Goal: Task Accomplishment & Management: Manage account settings

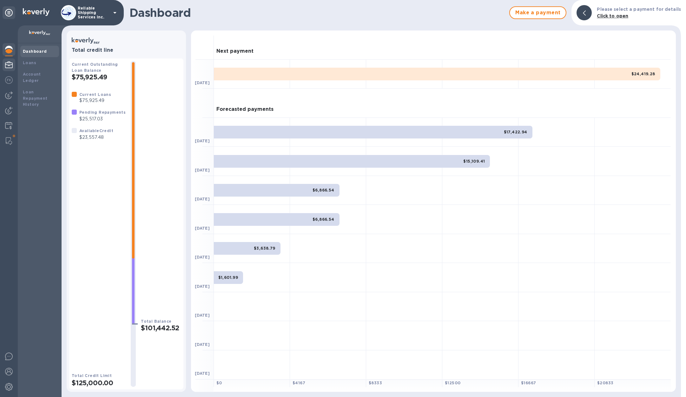
click at [10, 66] on img at bounding box center [9, 65] width 8 height 8
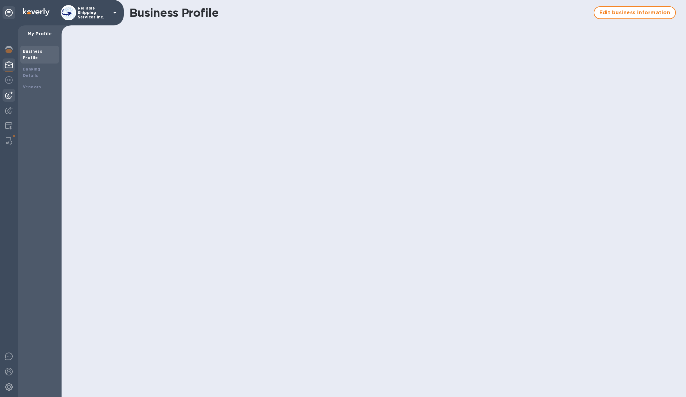
click at [6, 98] on img at bounding box center [9, 95] width 8 height 8
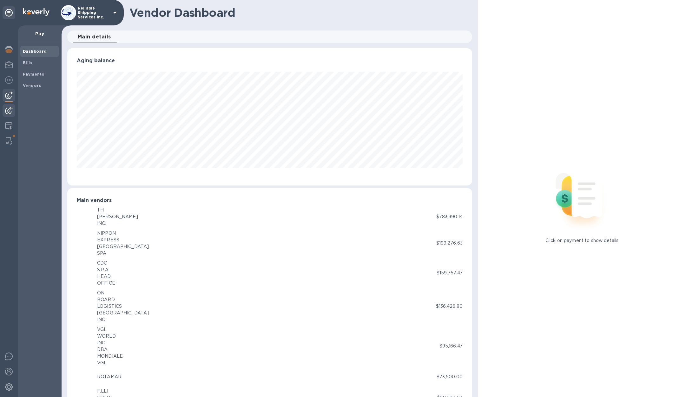
scroll to position [317156, 316891]
click at [25, 76] on span "Payments" at bounding box center [33, 74] width 21 height 6
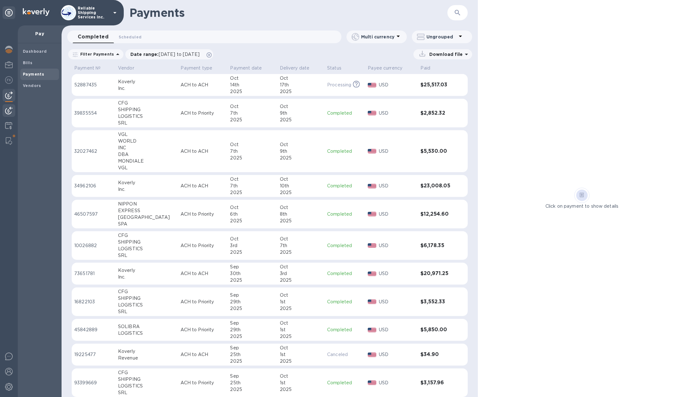
click at [10, 111] on img at bounding box center [9, 111] width 8 height 8
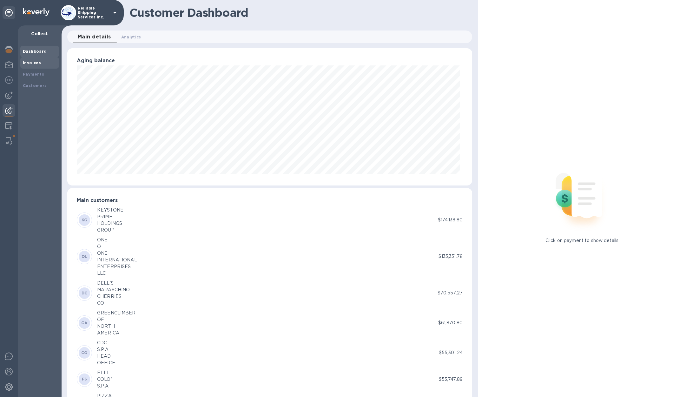
scroll to position [317156, 316891]
click at [37, 62] on b "Invoices" at bounding box center [32, 62] width 18 height 5
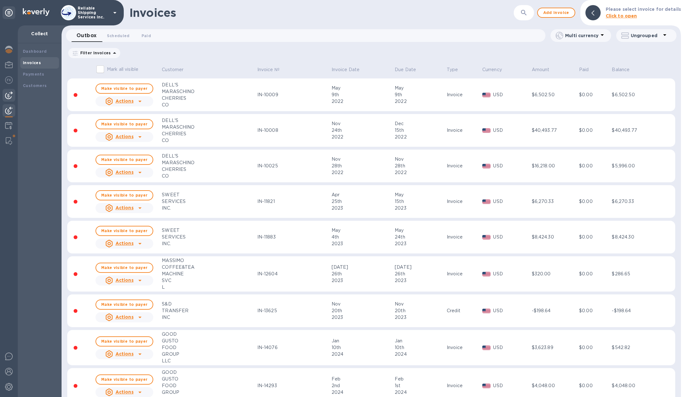
click at [7, 96] on img at bounding box center [9, 95] width 8 height 8
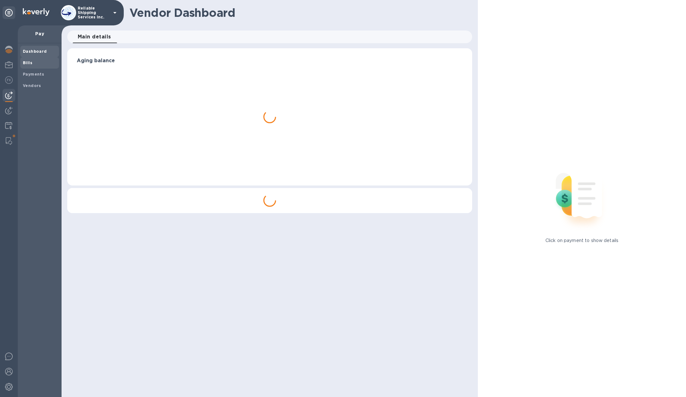
click at [37, 60] on span "Bills" at bounding box center [40, 63] width 34 height 6
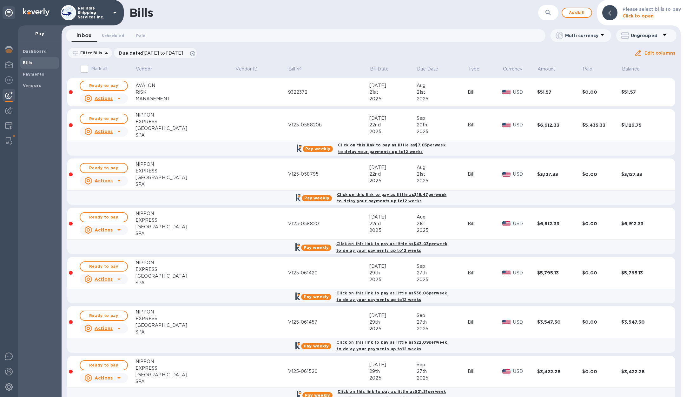
click at [629, 13] on p "Click to open" at bounding box center [652, 16] width 58 height 7
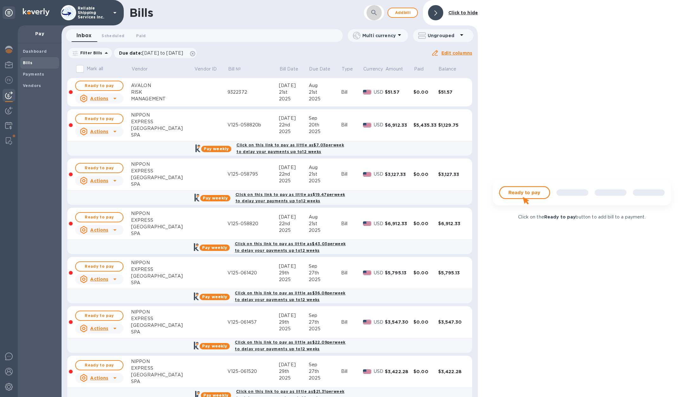
click at [370, 17] on button "button" at bounding box center [373, 12] width 15 height 15
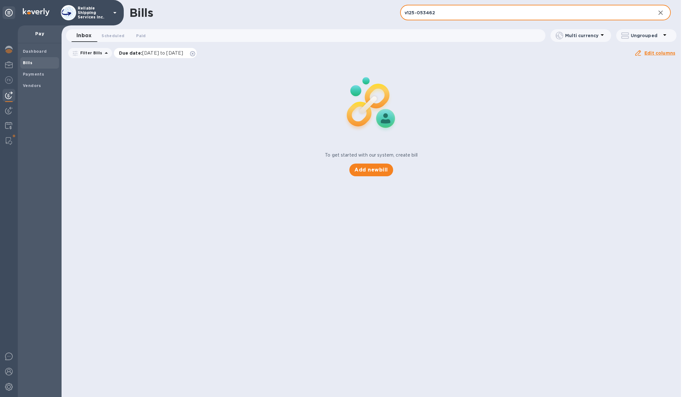
type input "v125-053462"
click at [195, 53] on icon at bounding box center [192, 53] width 5 height 5
click at [456, 14] on input "v125-053462" at bounding box center [525, 13] width 250 height 16
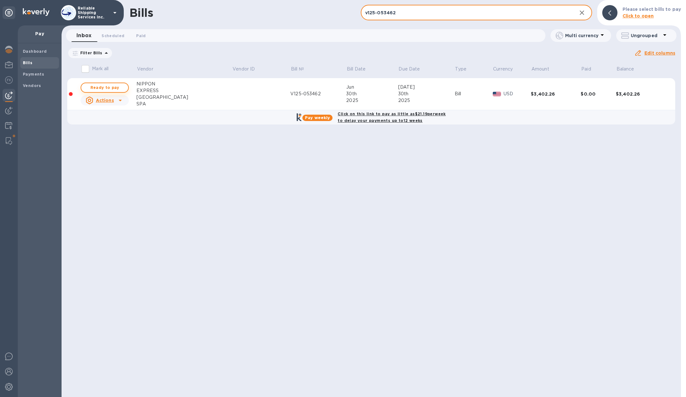
click at [105, 87] on span "Ready to pay" at bounding box center [104, 88] width 37 height 8
checkbox input "true"
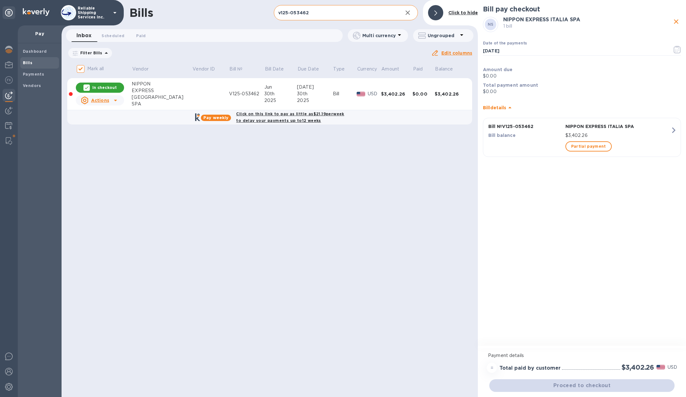
click at [363, 11] on input "v125-053462" at bounding box center [336, 13] width 124 height 16
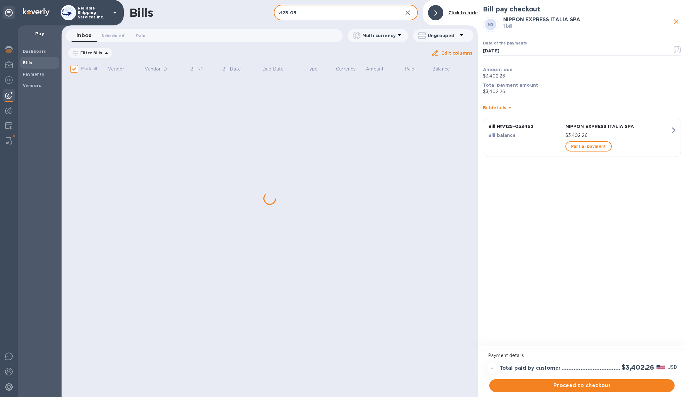
type input "v125-054"
checkbox input "false"
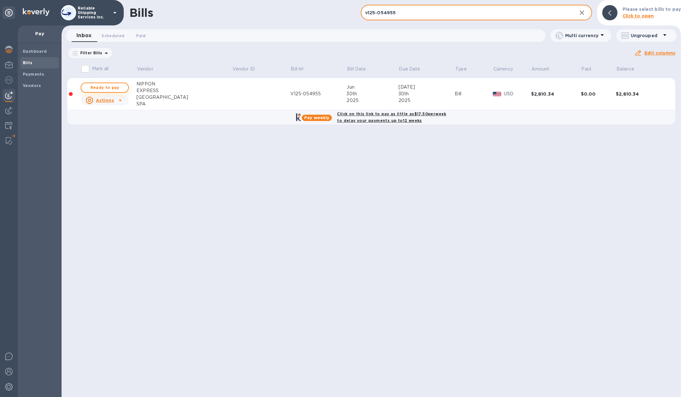
type input "v125-054955"
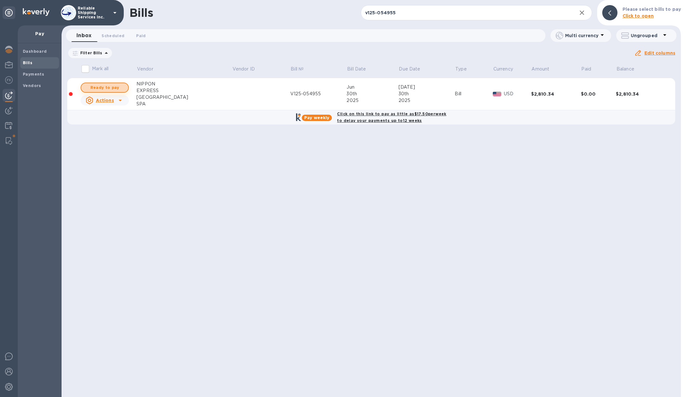
click at [96, 86] on span "Ready to pay" at bounding box center [104, 88] width 37 height 8
checkbox input "true"
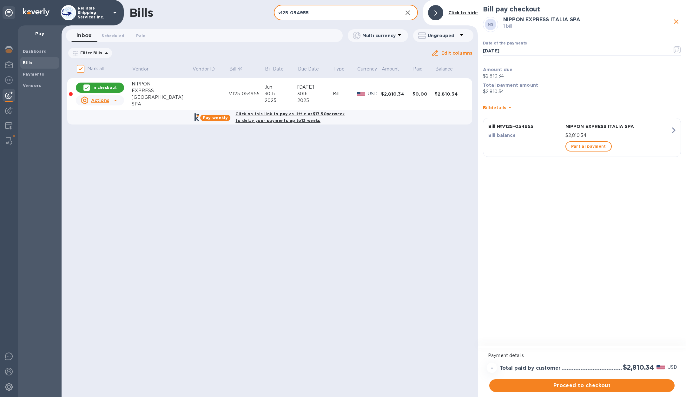
click at [329, 16] on input "v125-054955" at bounding box center [336, 13] width 124 height 16
type input "v125-05"
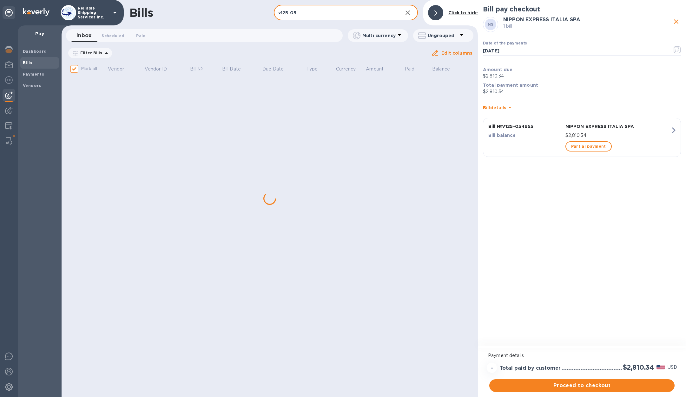
checkbox input "false"
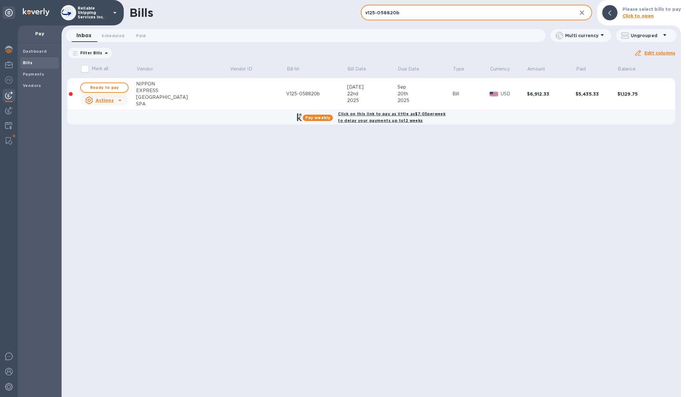
type input "v125-058820b"
click at [112, 88] on span "Ready to pay" at bounding box center [104, 88] width 37 height 8
checkbox input "true"
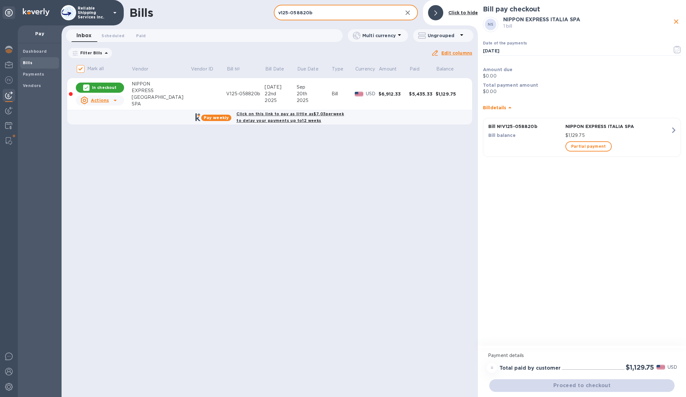
click at [353, 20] on input "v125-058820b" at bounding box center [336, 13] width 124 height 16
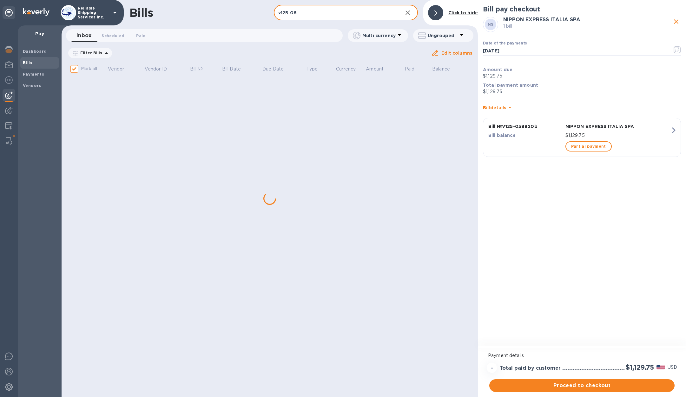
type input "v125-061"
checkbox input "false"
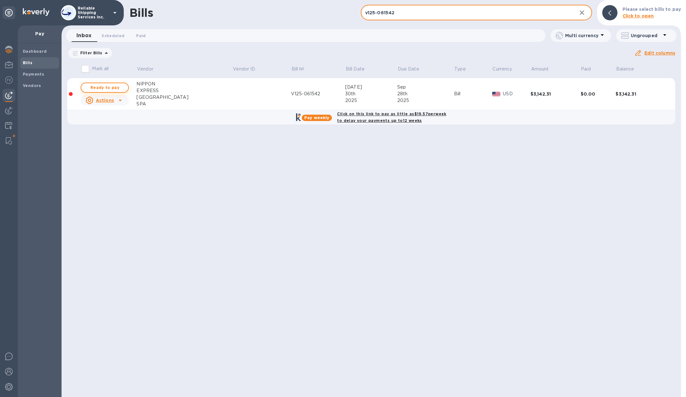
type input "v125-061542"
click at [119, 87] on span "Ready to pay" at bounding box center [104, 88] width 37 height 8
checkbox input "true"
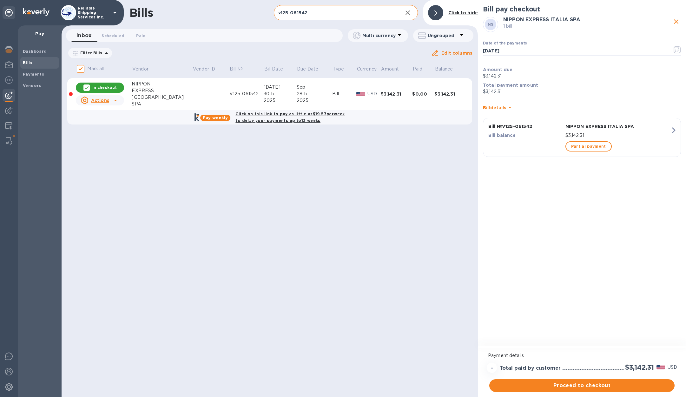
click at [326, 15] on input "v125-061542" at bounding box center [336, 13] width 124 height 16
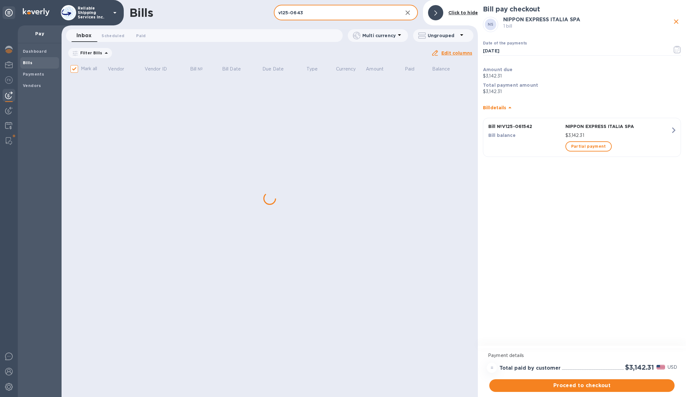
type input "v125-06432"
checkbox input "false"
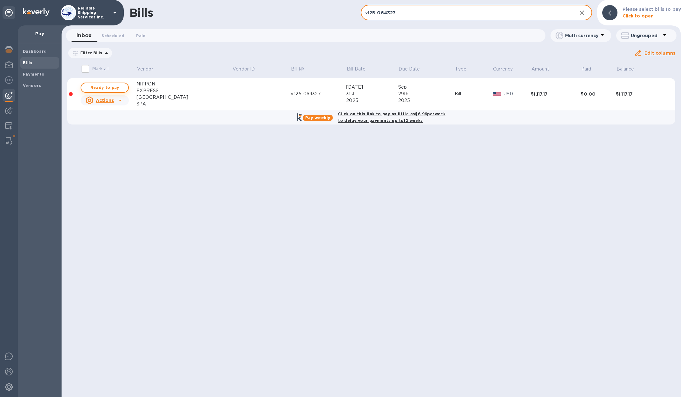
type input "v125-064327"
click at [122, 86] on span "Ready to pay" at bounding box center [104, 88] width 37 height 8
checkbox input "true"
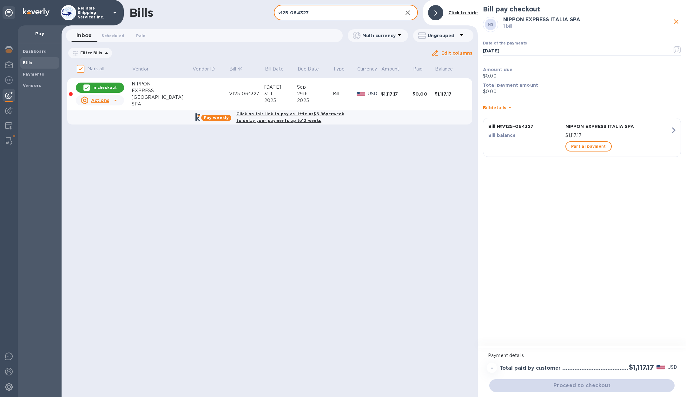
drag, startPoint x: 329, startPoint y: 12, endPoint x: 327, endPoint y: 5, distance: 7.5
click at [329, 12] on input "v125-064327" at bounding box center [336, 13] width 124 height 16
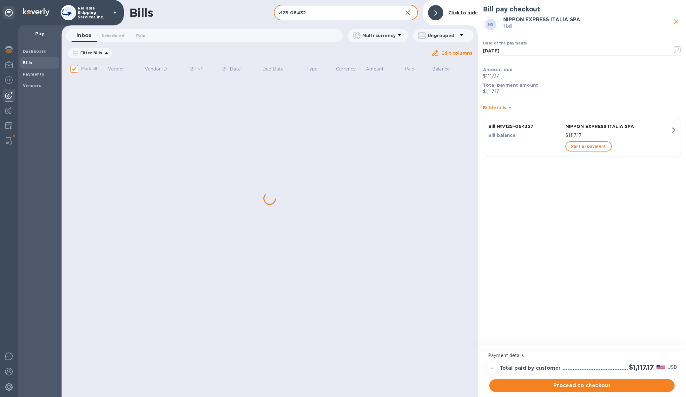
type input "v125-064328"
checkbox input "false"
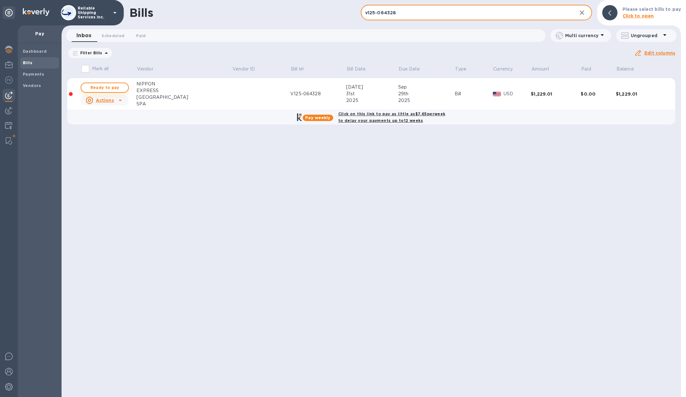
type input "v125-064328"
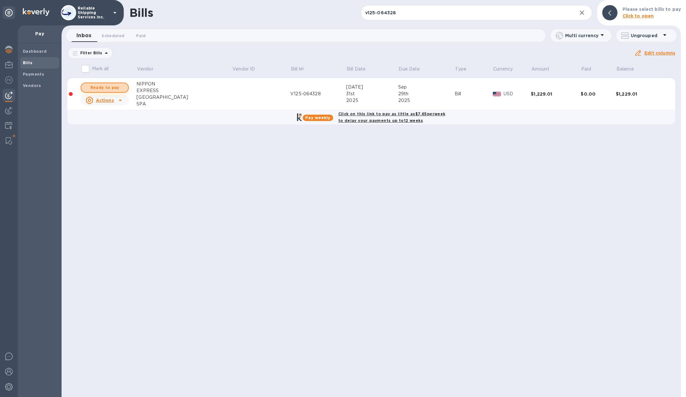
click at [112, 85] on span "Ready to pay" at bounding box center [104, 88] width 37 height 8
checkbox input "true"
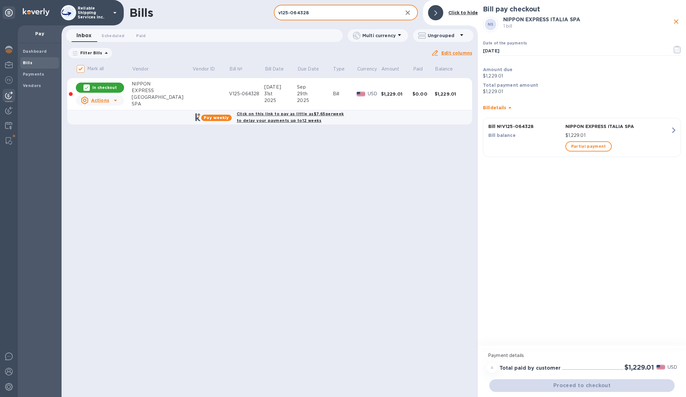
click at [343, 13] on input "v125-064328" at bounding box center [336, 13] width 124 height 16
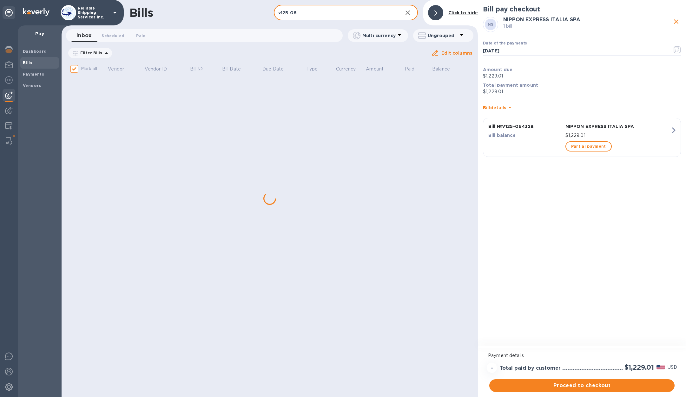
type input "v125-0"
checkbox input "false"
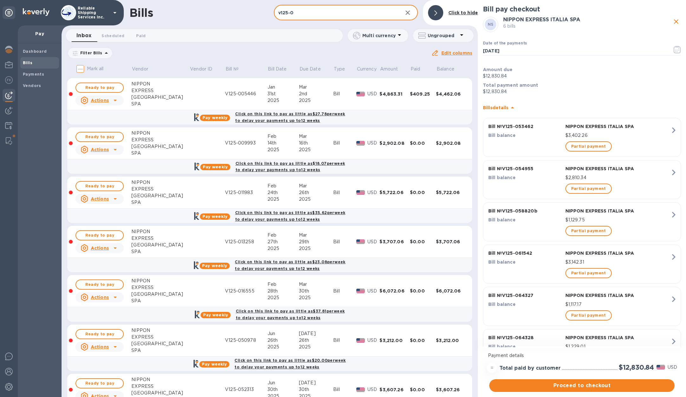
scroll to position [34, 0]
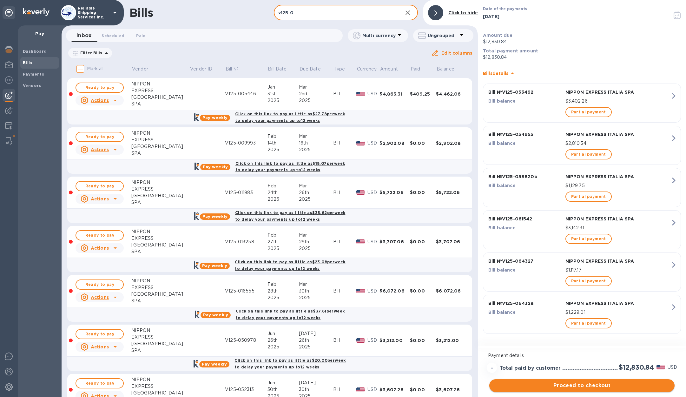
type input "v125-0"
click at [583, 385] on span "Proceed to checkout" at bounding box center [581, 385] width 175 height 8
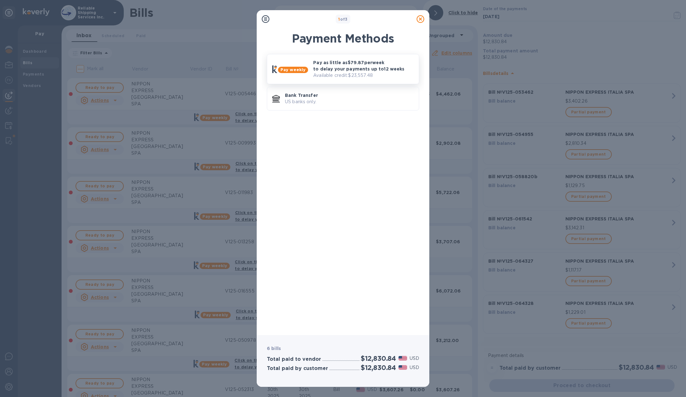
click at [366, 72] on p "Available credit: $23,557.48" at bounding box center [363, 75] width 101 height 7
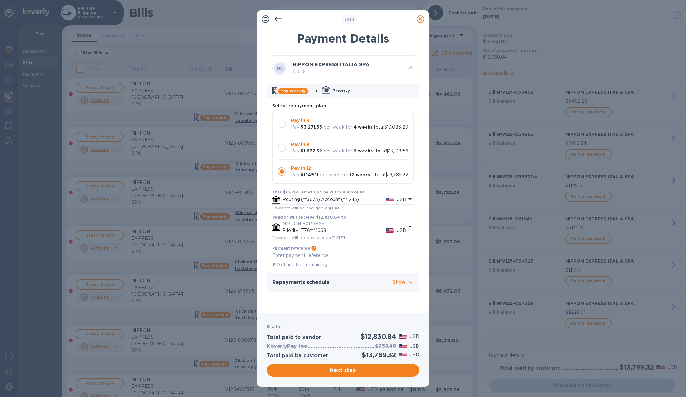
click at [280, 149] on div at bounding box center [282, 147] width 8 height 8
click at [359, 372] on span "Next step" at bounding box center [343, 370] width 142 height 8
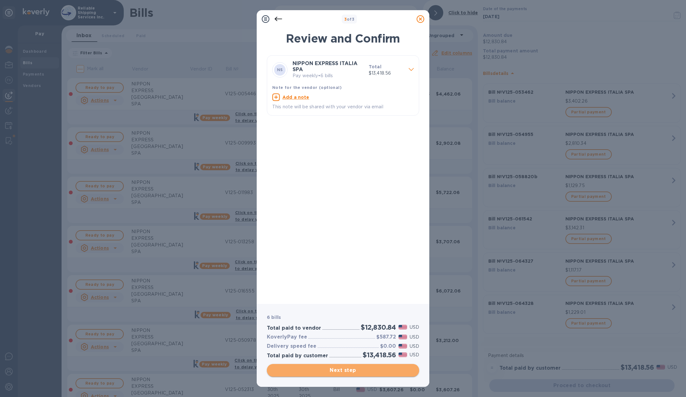
click at [363, 374] on button "Next step" at bounding box center [343, 370] width 152 height 13
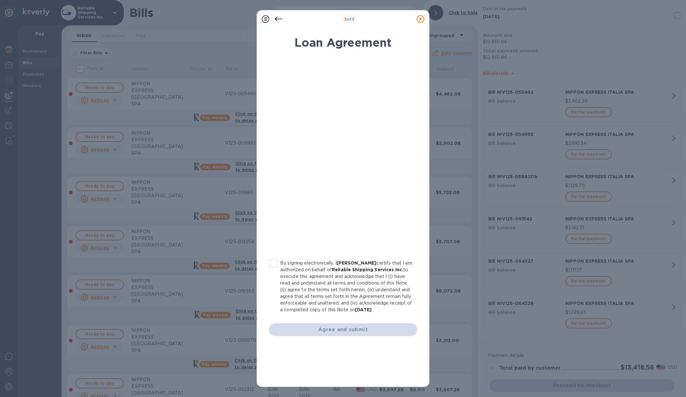
click at [274, 263] on input "By signing electronically, I [PERSON_NAME] certify that I am authorized on beha…" at bounding box center [273, 262] width 13 height 13
checkbox input "true"
click at [355, 330] on span "Agree and submit" at bounding box center [343, 330] width 138 height 8
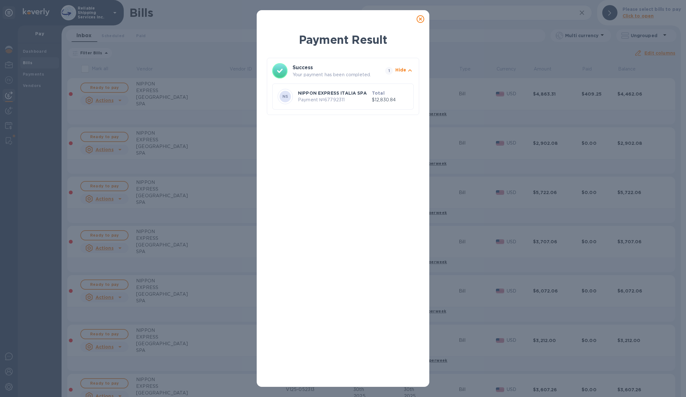
click at [421, 19] on icon at bounding box center [421, 19] width 8 height 8
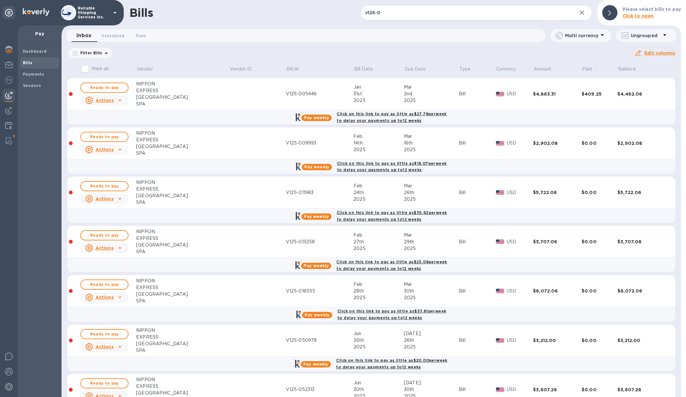
click at [421, 10] on input "v125-0" at bounding box center [466, 13] width 211 height 16
paste input "V125-05317"
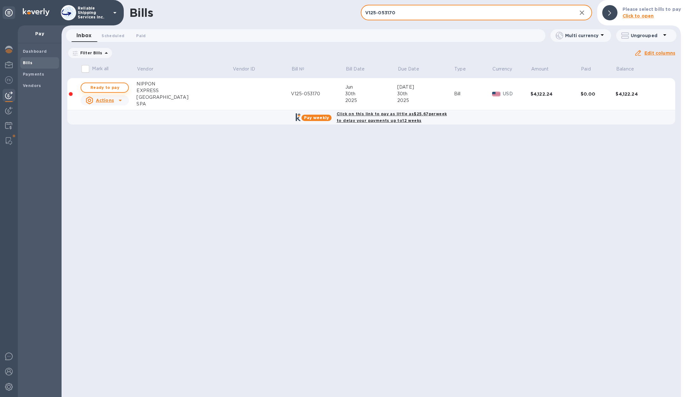
type input "V125-053170"
click at [115, 86] on span "Ready to pay" at bounding box center [104, 88] width 37 height 8
checkbox input "true"
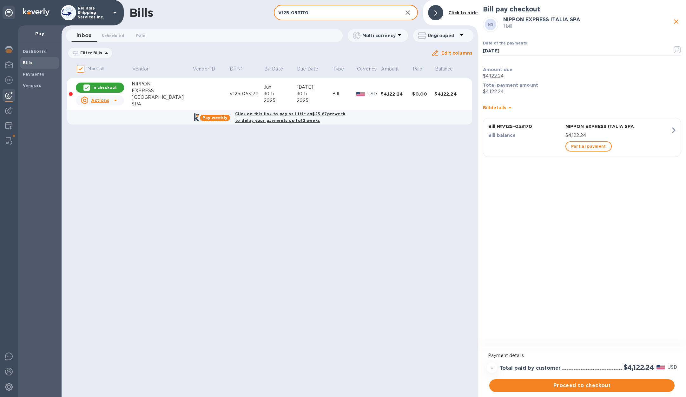
click at [366, 14] on input "V125-053170" at bounding box center [336, 13] width 124 height 16
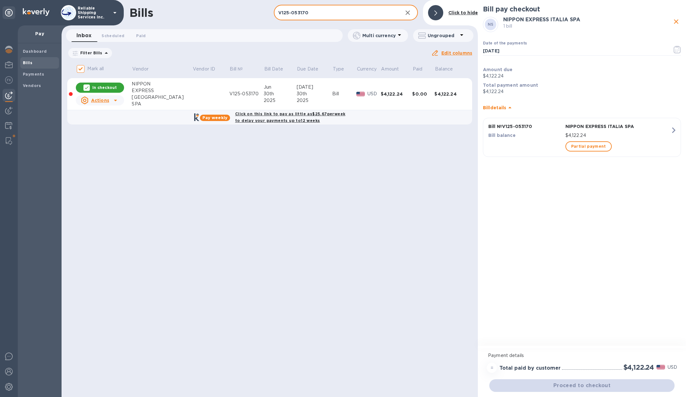
click at [365, 14] on input "V125-053170" at bounding box center [336, 13] width 124 height 16
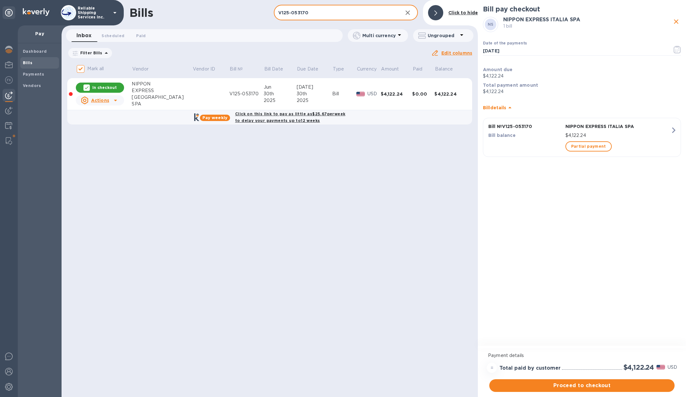
paste input "61923"
type input "V125-061923"
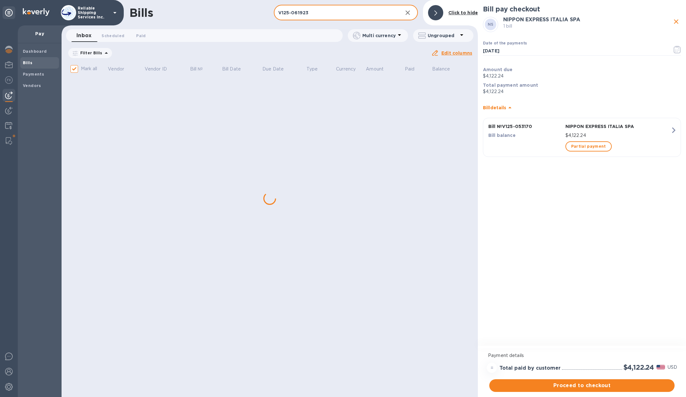
checkbox input "false"
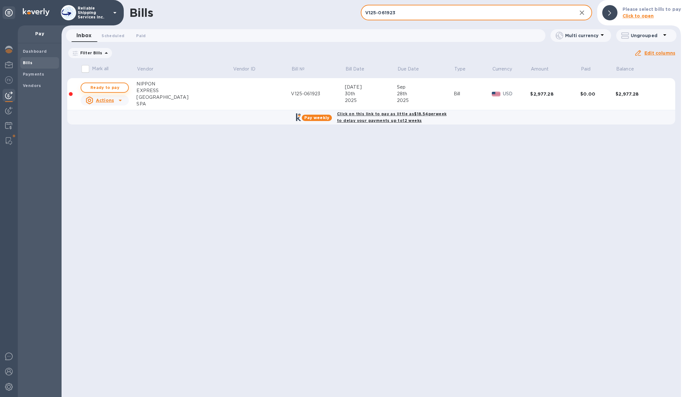
type input "V125-061923"
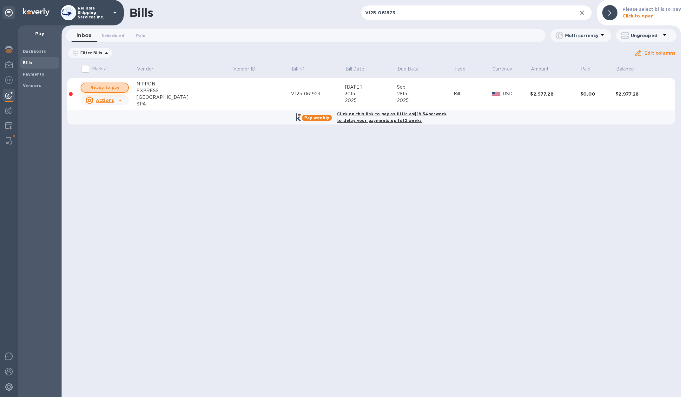
click at [115, 89] on span "Ready to pay" at bounding box center [104, 88] width 37 height 8
checkbox input "true"
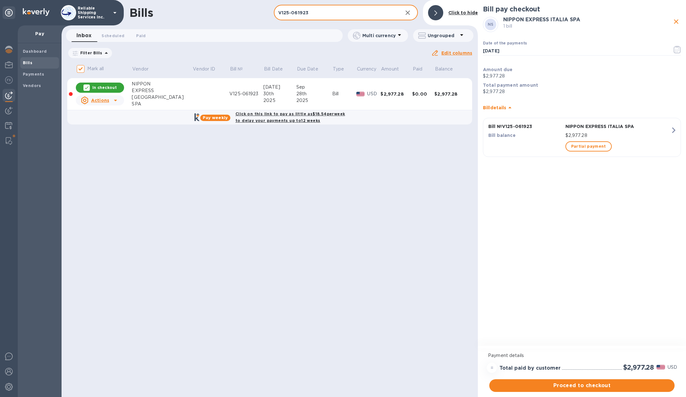
drag, startPoint x: 296, startPoint y: 13, endPoint x: 341, endPoint y: 17, distance: 45.6
click at [341, 17] on input "V125-061923" at bounding box center [336, 13] width 124 height 16
type input "V125-0"
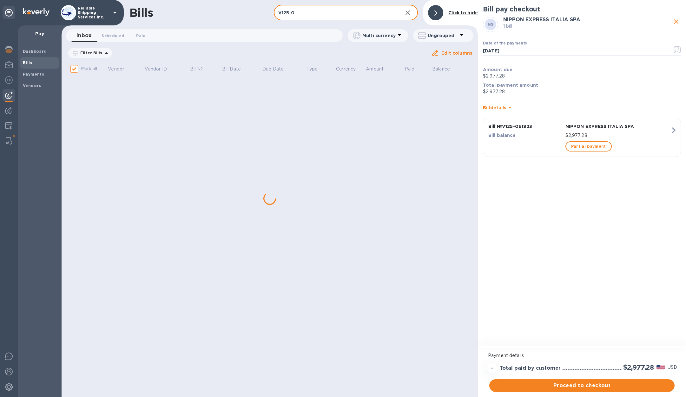
checkbox input "false"
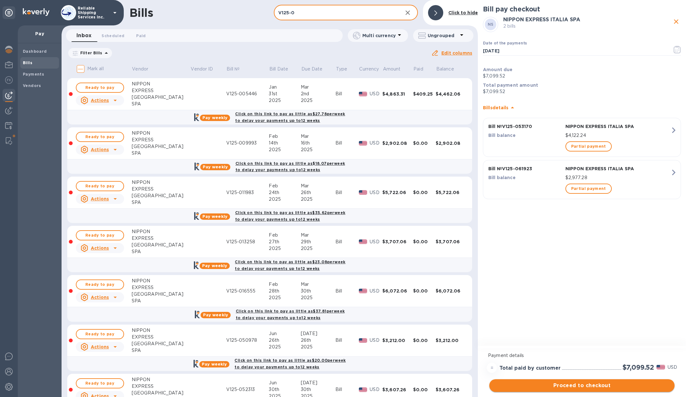
type input "V125-0"
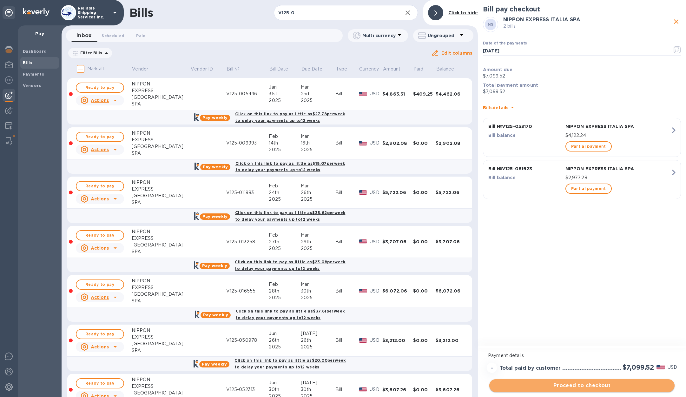
click at [594, 385] on span "Proceed to checkout" at bounding box center [581, 385] width 175 height 8
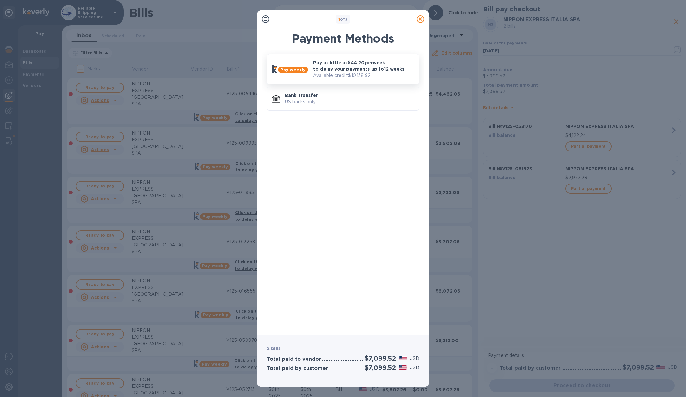
click at [340, 66] on p "Pay as little as $44.20 per week to delay your payments up to 12 weeks" at bounding box center [363, 65] width 101 height 13
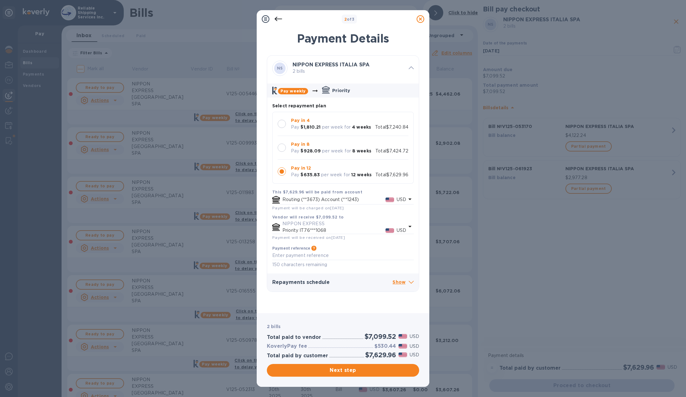
click at [319, 149] on b "$928.09" at bounding box center [310, 150] width 20 height 5
click at [338, 123] on p "Pay in 4" at bounding box center [331, 120] width 80 height 7
click at [376, 373] on span "Next step" at bounding box center [343, 370] width 142 height 8
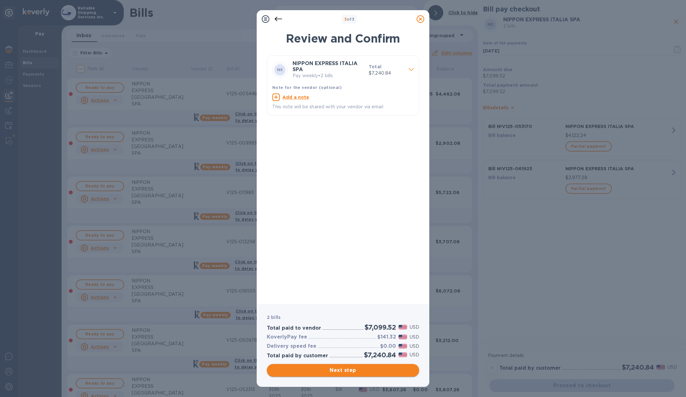
click at [364, 370] on span "Next step" at bounding box center [343, 370] width 142 height 8
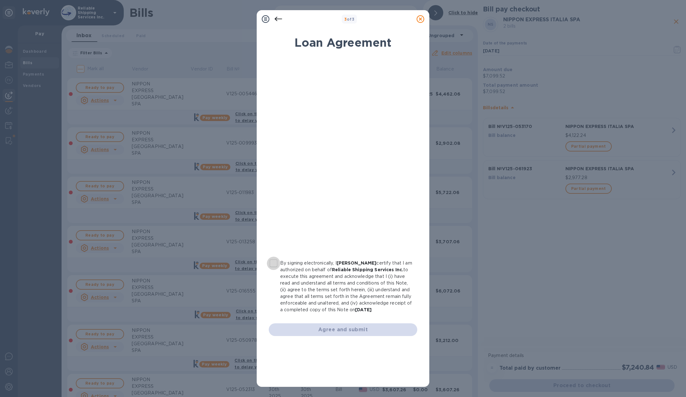
click at [276, 265] on input "By signing electronically, I [PERSON_NAME] certify that I am authorized on beha…" at bounding box center [273, 262] width 13 height 13
checkbox input "true"
click at [367, 330] on span "Agree and submit" at bounding box center [343, 330] width 138 height 8
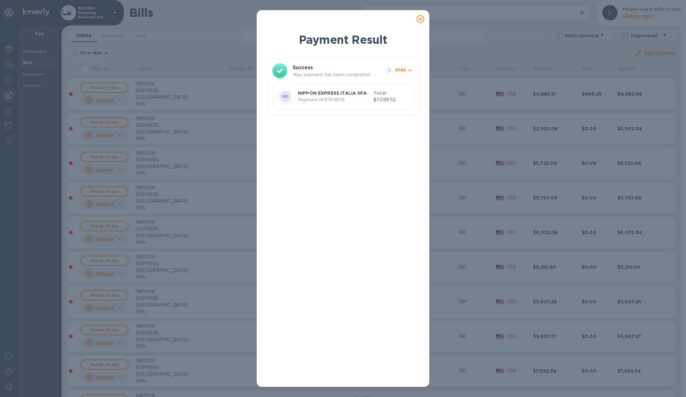
click at [421, 21] on icon at bounding box center [421, 19] width 8 height 8
